Goal: Find specific page/section: Find specific page/section

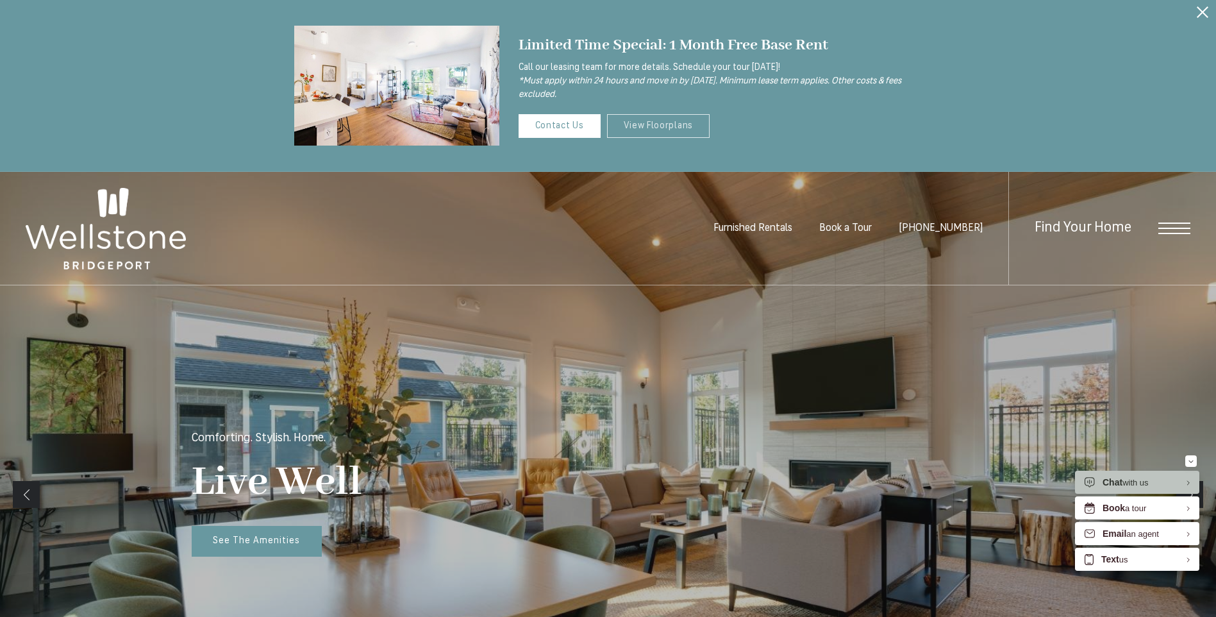
click at [635, 119] on link "View Floorplans" at bounding box center [658, 126] width 103 height 24
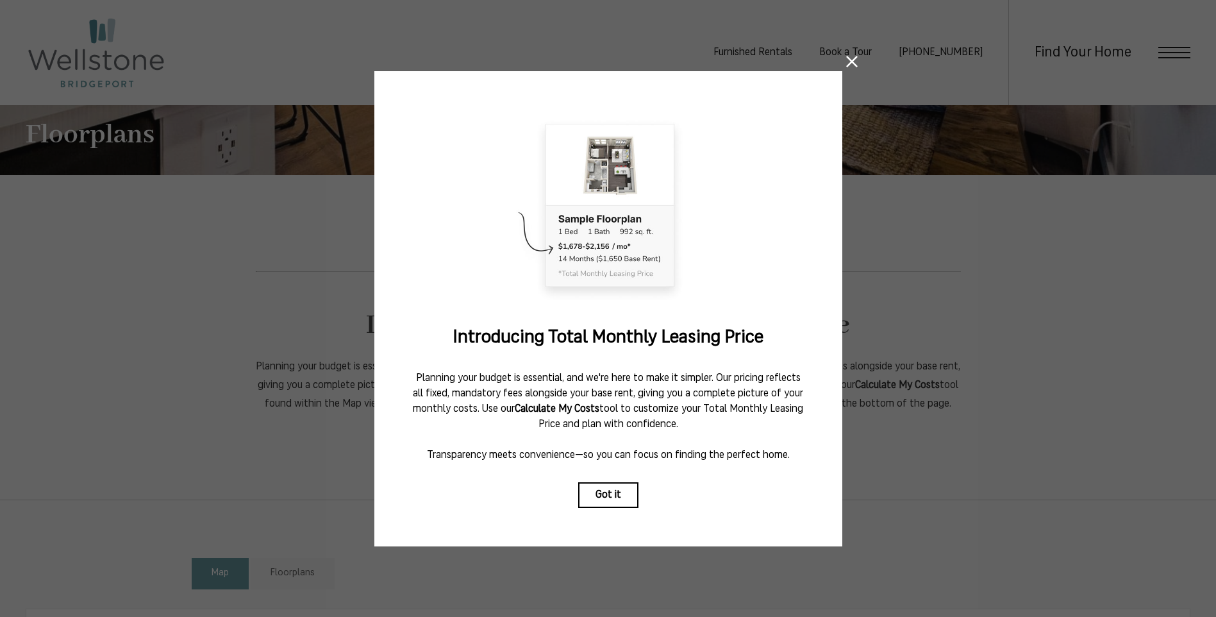
scroll to position [320, 0]
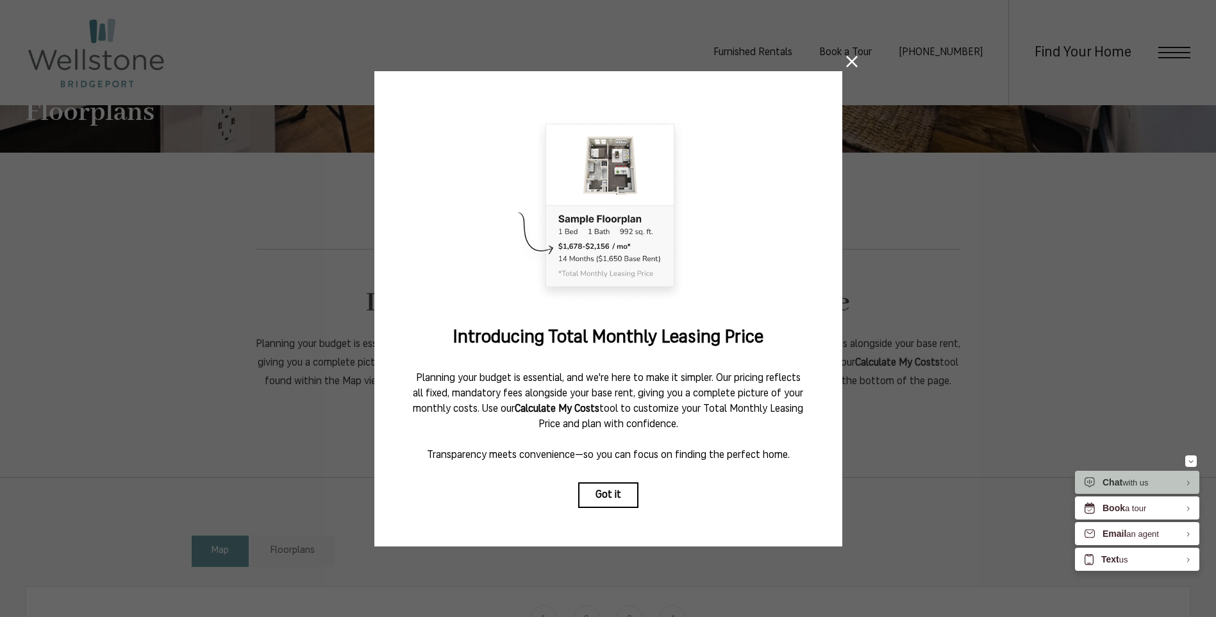
click at [854, 56] on icon at bounding box center [852, 62] width 12 height 12
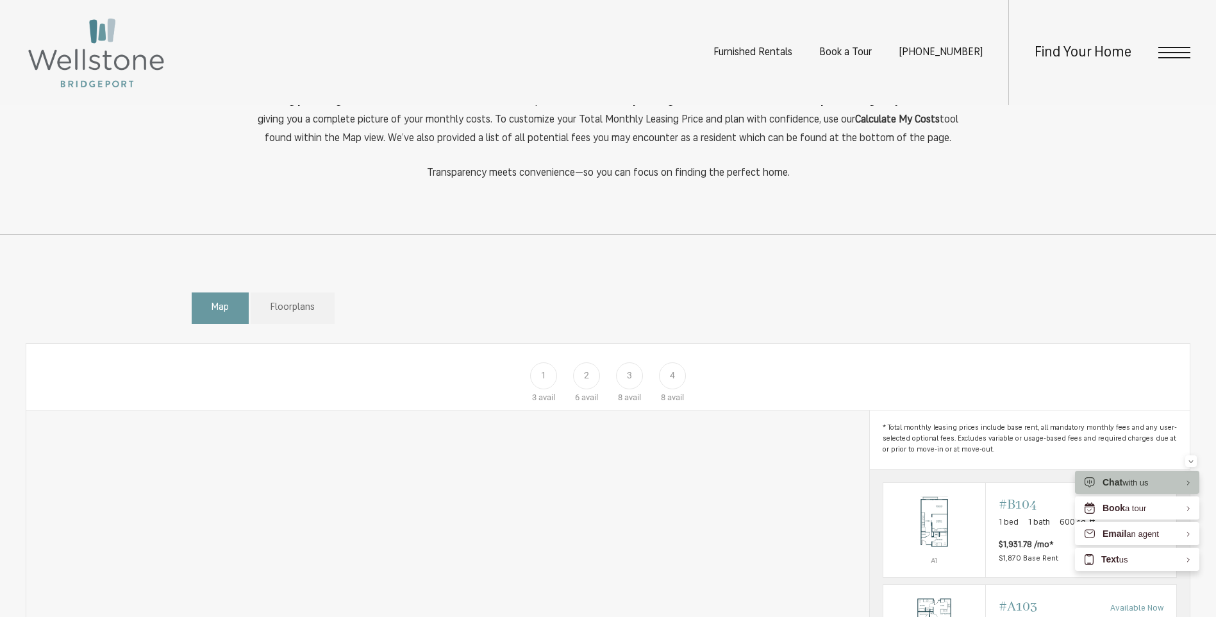
scroll to position [705, 0]
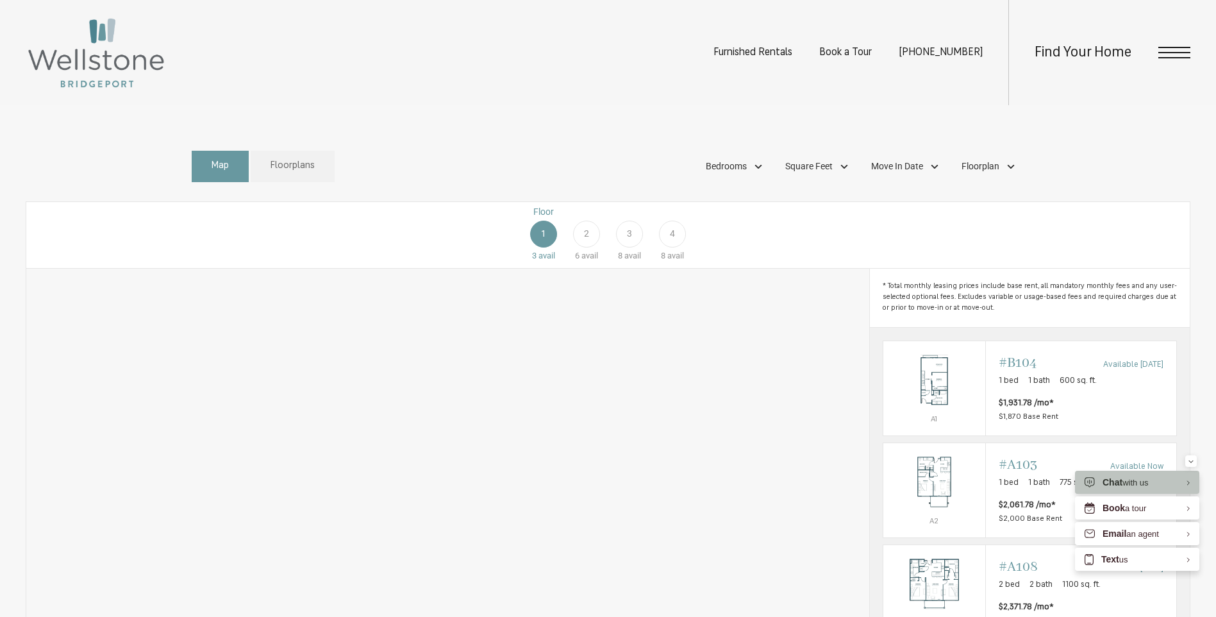
click at [630, 240] on span "3" at bounding box center [629, 233] width 5 height 13
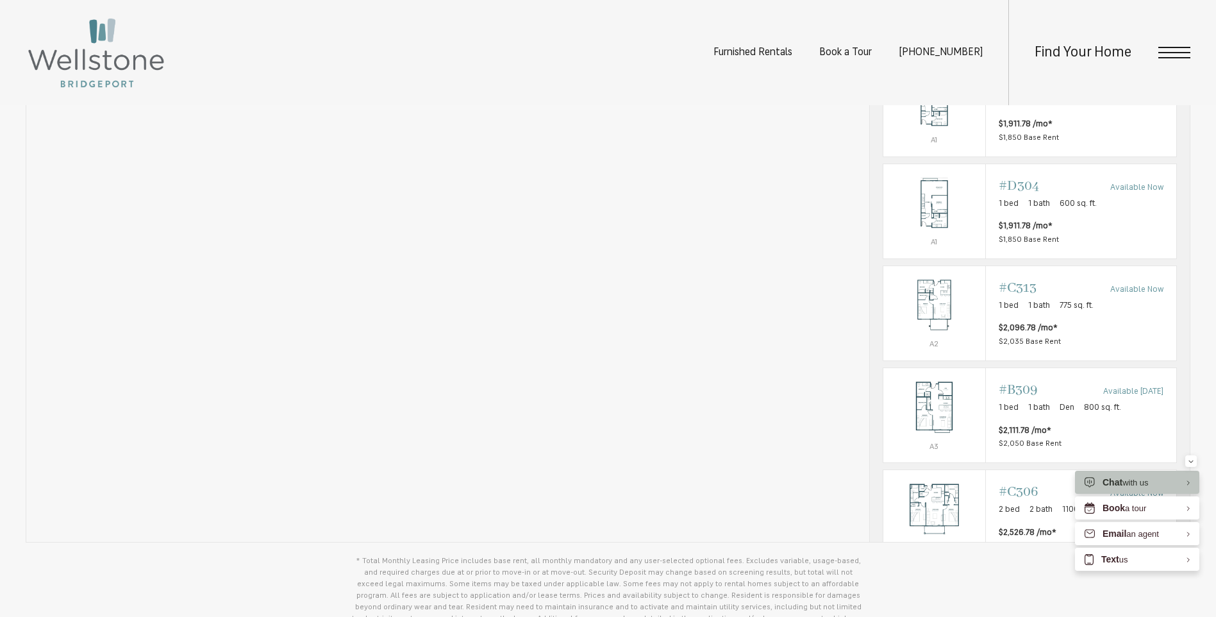
scroll to position [1090, 0]
